Goal: Obtain resource: Download file/media

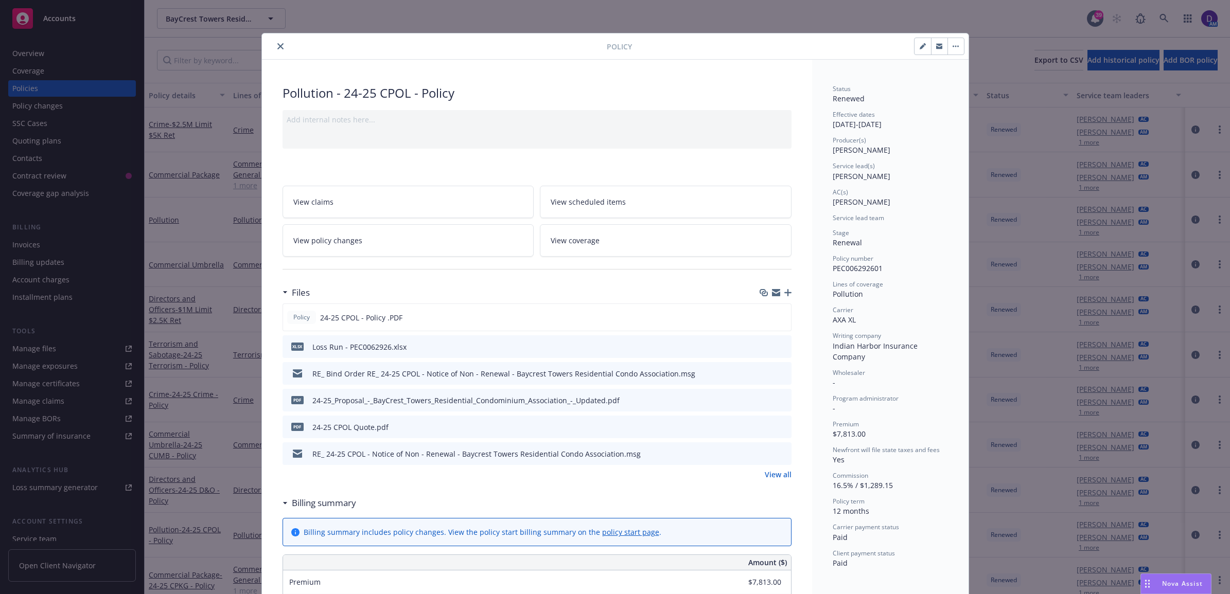
click at [277, 45] on icon "close" at bounding box center [280, 46] width 6 height 6
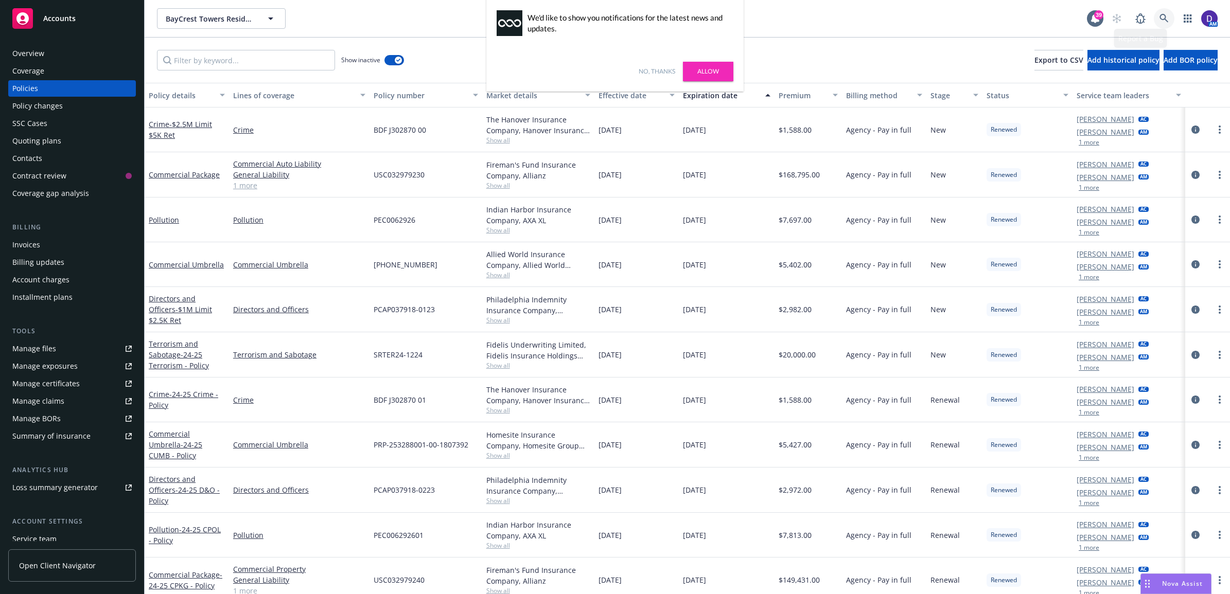
click at [1169, 22] on link at bounding box center [1164, 18] width 21 height 21
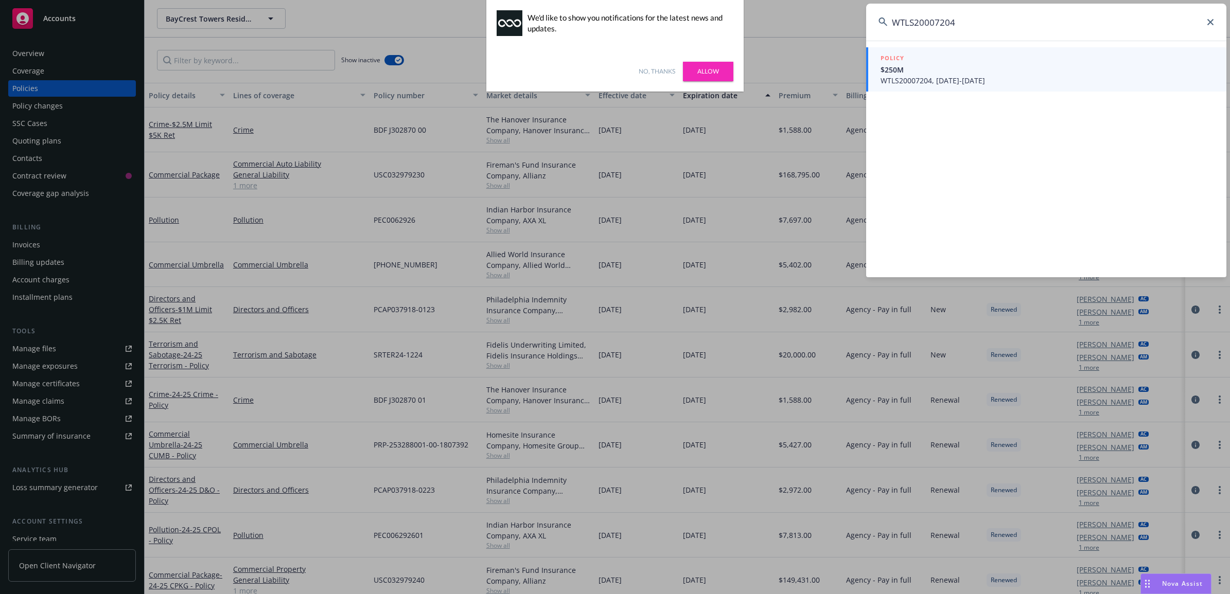
type input "WTLS20007204"
click at [1023, 76] on span "WTLS20007204, [DATE]-[DATE]" at bounding box center [1047, 80] width 333 height 11
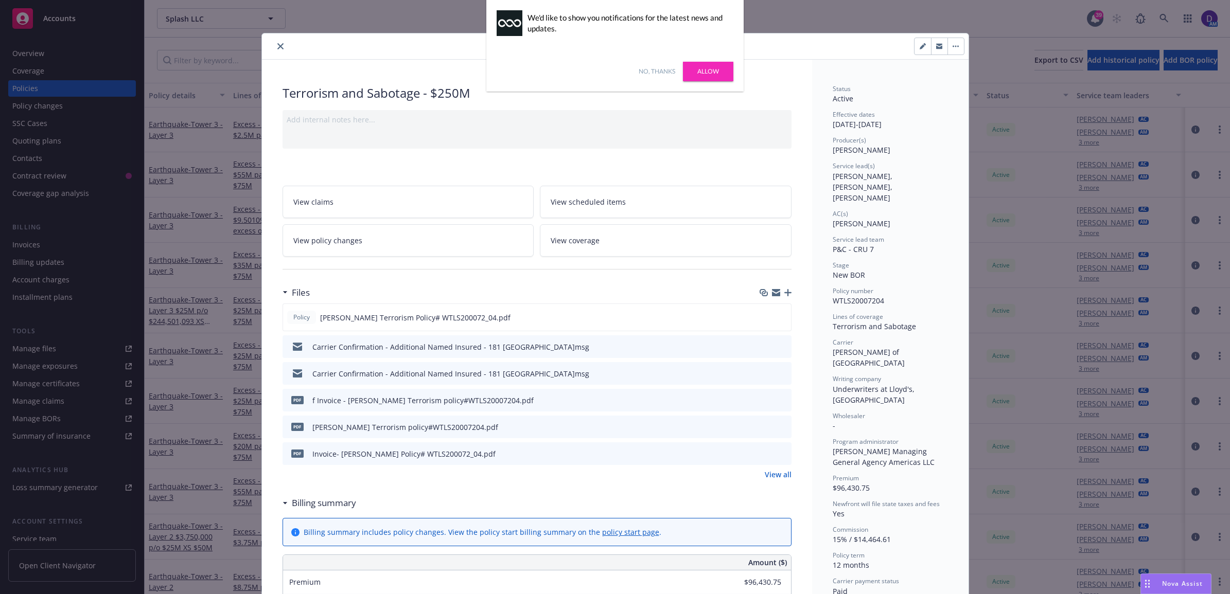
click at [765, 475] on link "View all" at bounding box center [778, 474] width 27 height 11
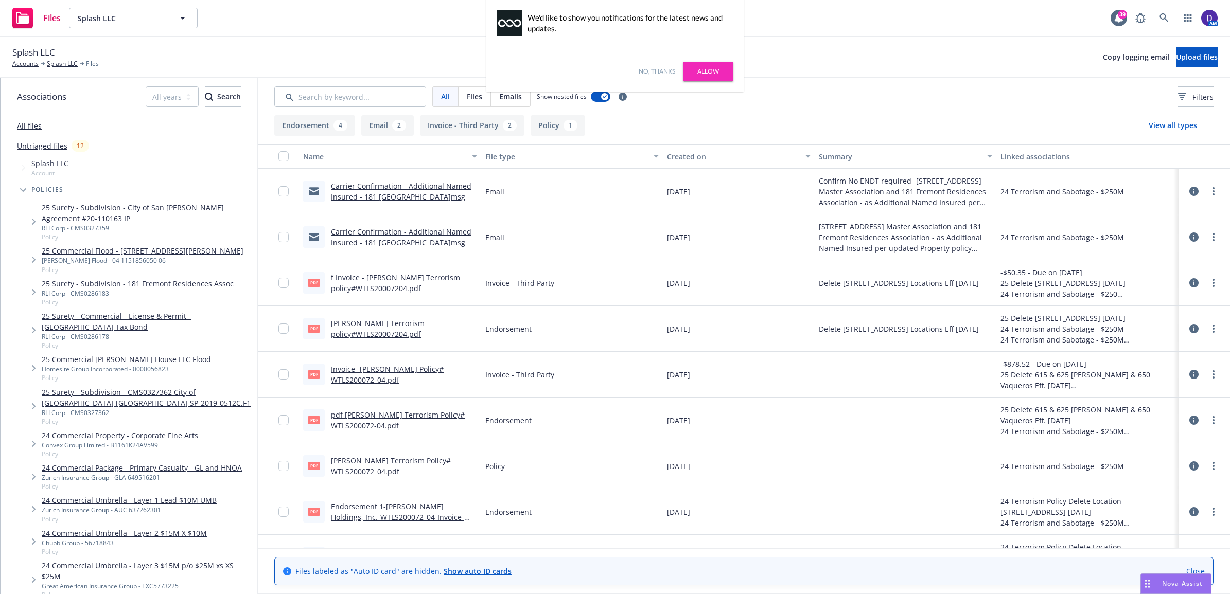
click at [377, 333] on link "[PERSON_NAME] Terrorism policy#WTLS20007204.pdf" at bounding box center [378, 329] width 94 height 21
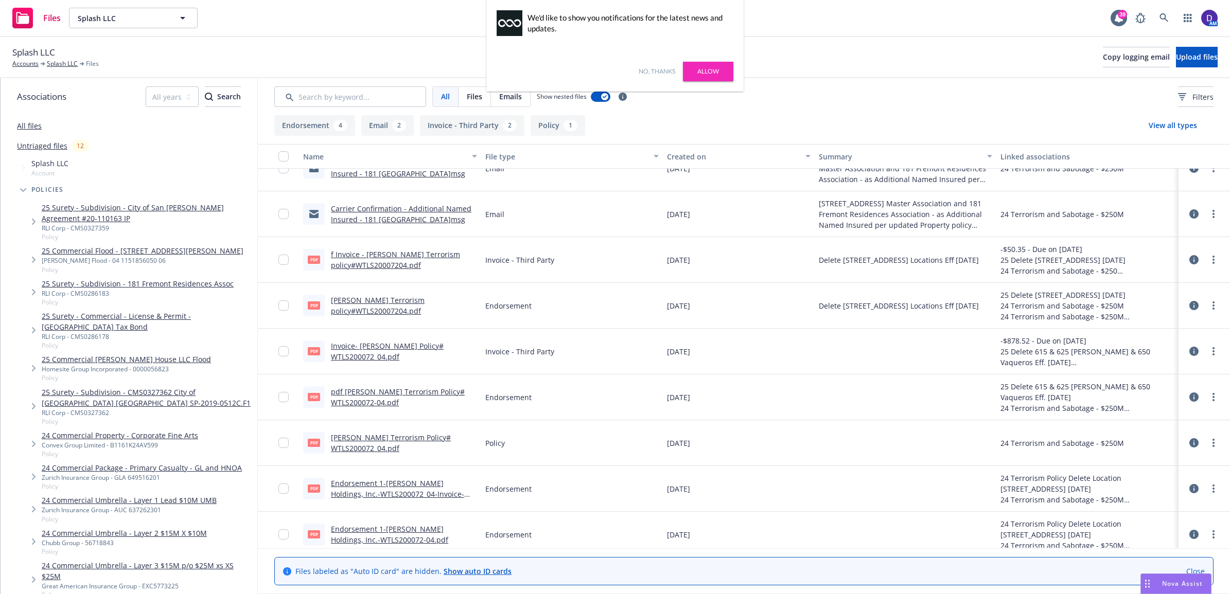
scroll to position [34, 0]
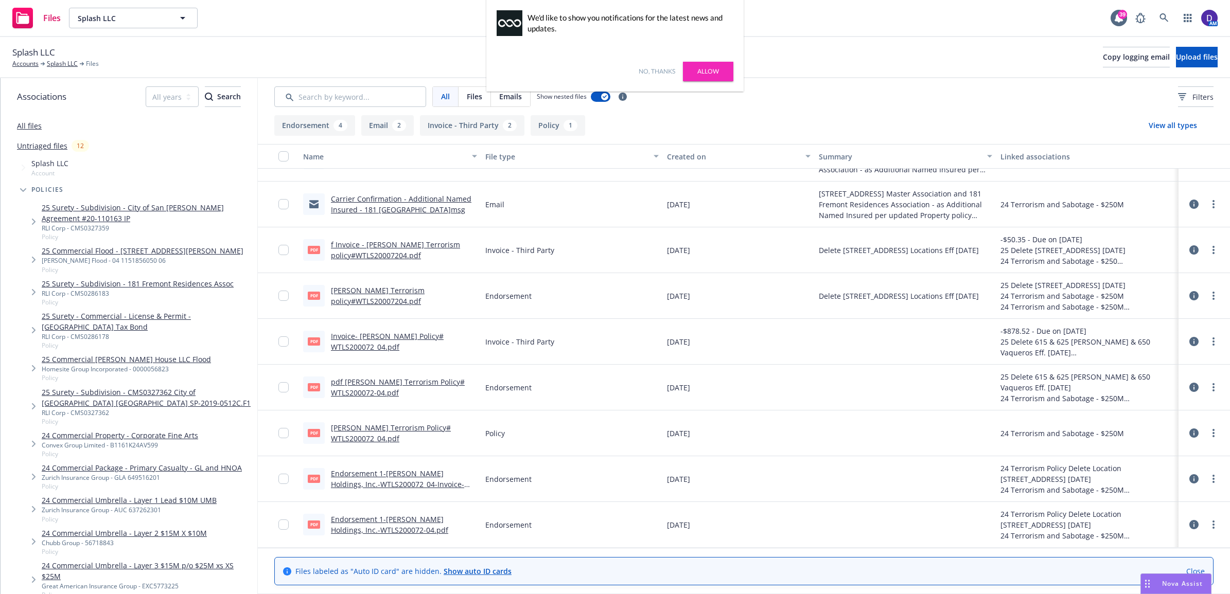
click at [393, 297] on link "[PERSON_NAME] Terrorism policy#WTLS20007204.pdf" at bounding box center [378, 296] width 94 height 21
click at [372, 388] on link "pdf ENDT- Hamilton Terrorism Policy# WTLS200072-04.pdf" at bounding box center [398, 387] width 134 height 21
